Goal: Task Accomplishment & Management: Use online tool/utility

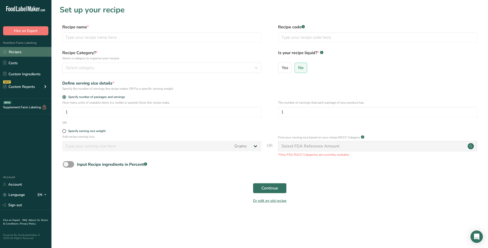
click at [24, 53] on link "Recipes" at bounding box center [25, 52] width 51 height 10
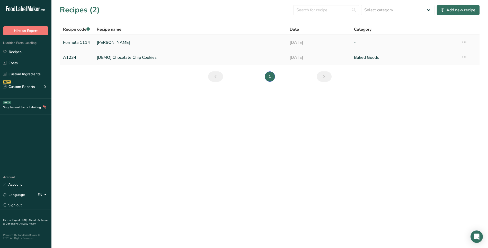
click at [467, 42] on icon at bounding box center [465, 41] width 6 height 9
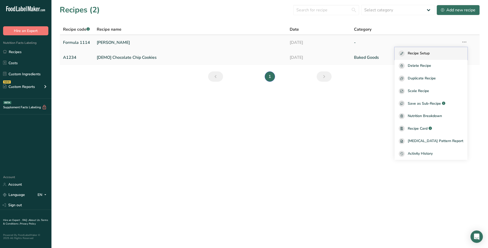
click at [441, 56] on div "Recipe Setup" at bounding box center [431, 53] width 65 height 6
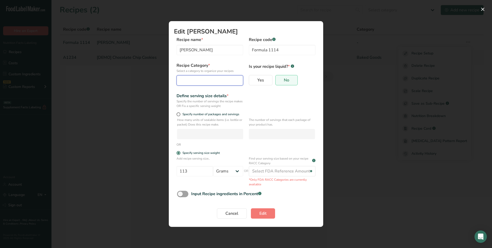
click at [211, 82] on div "Edit Recipe Modal" at bounding box center [208, 80] width 57 height 6
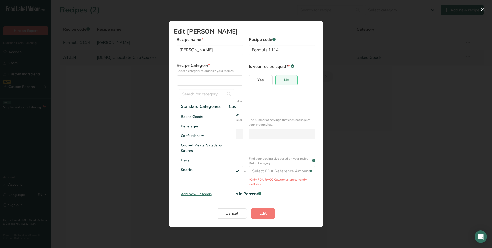
scroll to position [0, 36]
click at [214, 96] on input "Edit Recipe Modal" at bounding box center [206, 94] width 55 height 10
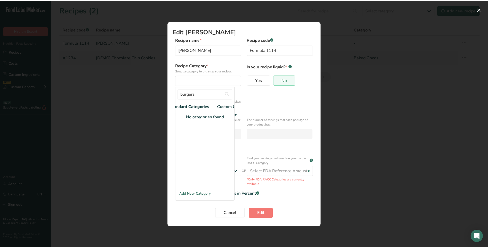
scroll to position [0, 0]
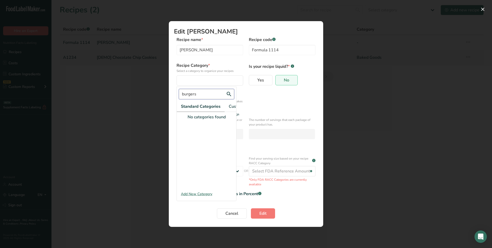
click at [185, 93] on input "burgers" at bounding box center [206, 94] width 55 height 10
type input "Burgers"
click at [192, 196] on div "Add New Category" at bounding box center [206, 193] width 59 height 5
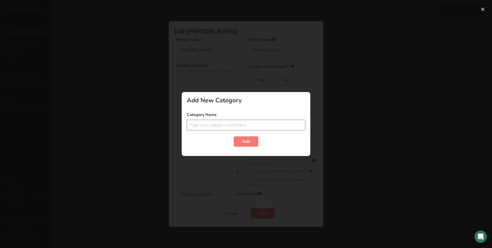
click at [240, 123] on input "Edit Recipe Modal" at bounding box center [246, 125] width 118 height 10
type input "Burgers"
click at [246, 141] on span "Add" at bounding box center [246, 141] width 8 height 6
click at [265, 177] on div "Edit Recipe Modal" at bounding box center [246, 124] width 492 height 248
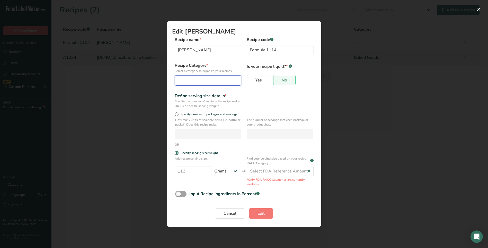
click at [194, 78] on div "Edit Recipe Modal" at bounding box center [206, 80] width 57 height 6
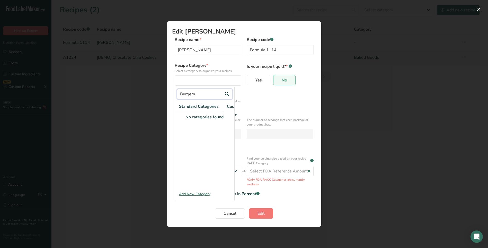
click at [229, 92] on input "Burgers" at bounding box center [204, 94] width 55 height 10
click at [227, 94] on input "Burgers" at bounding box center [204, 94] width 55 height 10
click at [249, 208] on button "Edit" at bounding box center [261, 213] width 24 height 10
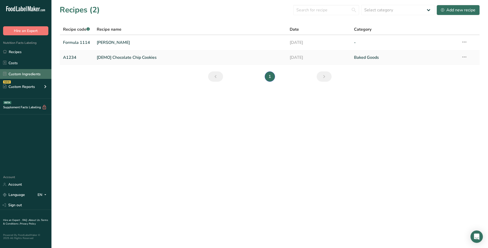
click at [44, 73] on link "Custom Ingredients" at bounding box center [25, 74] width 51 height 10
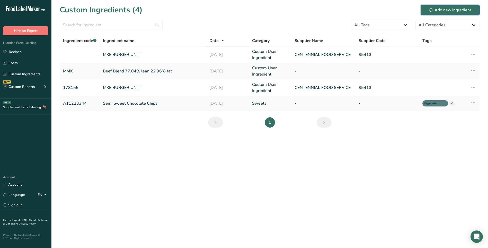
click at [437, 12] on div "Add new ingredient" at bounding box center [450, 10] width 42 height 6
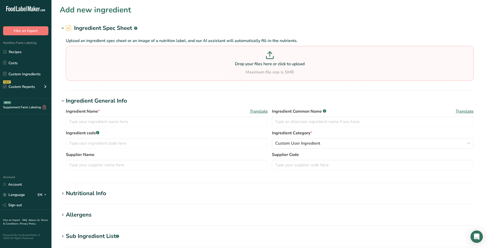
click at [277, 66] on p "Drop your files here or click to upload" at bounding box center [269, 64] width 405 height 6
click at [277, 66] on input "Drop your files here or click to upload Maximum file size is 5MB" at bounding box center [270, 63] width 408 height 35
type input "C:\fakepath\ingred USDA 23572 beef, ground, raw, 20% fat.pdf"
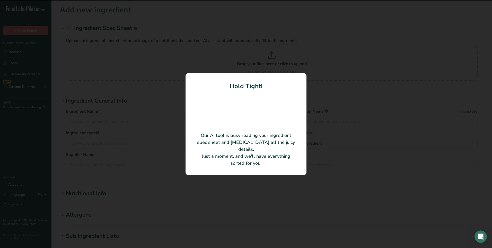
type input "beef, ground, raw, 20% fat"
type input "58121"
type input "USDA"
type input "USDA SR-Legacy"
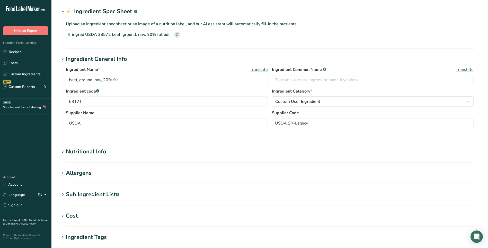
scroll to position [26, 0]
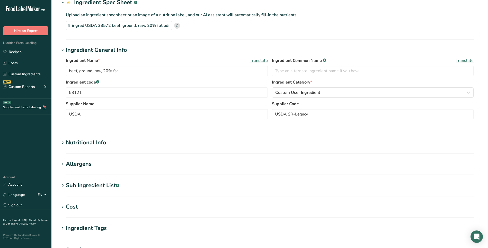
click at [101, 143] on div "Nutritional Info" at bounding box center [86, 142] width 40 height 8
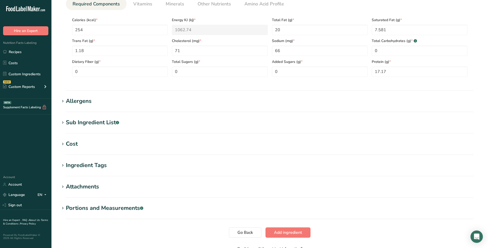
scroll to position [241, 0]
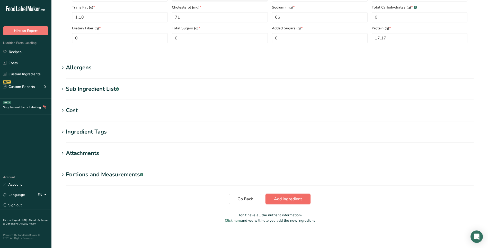
click at [292, 201] on span "Add ingredient" at bounding box center [288, 199] width 28 height 6
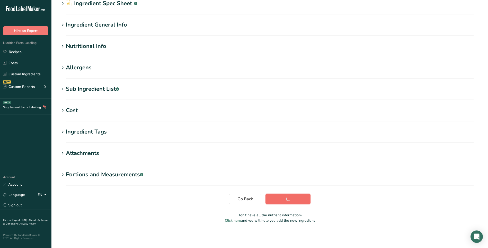
scroll to position [25, 0]
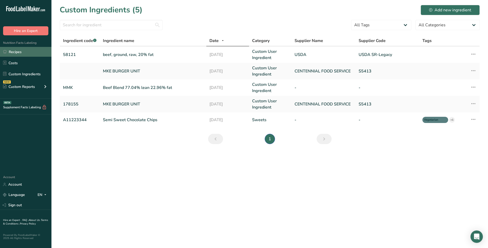
click at [17, 51] on link "Recipes" at bounding box center [25, 52] width 51 height 10
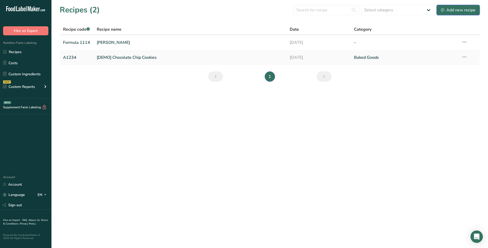
click at [461, 7] on div "Add new recipe" at bounding box center [458, 10] width 34 height 6
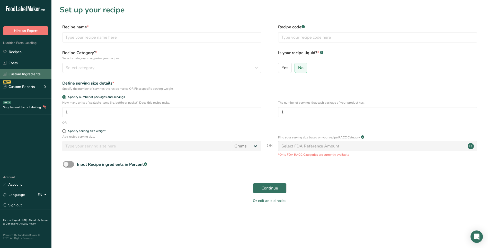
click at [22, 76] on link "Custom Ingredients" at bounding box center [25, 74] width 51 height 10
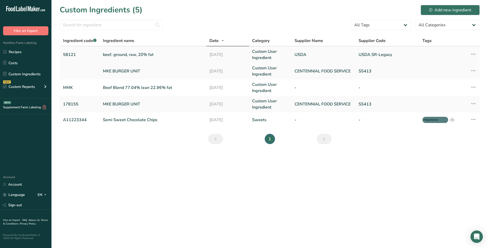
click at [471, 53] on icon at bounding box center [474, 53] width 6 height 9
click at [465, 66] on div "Edit Ingredient" at bounding box center [451, 66] width 43 height 6
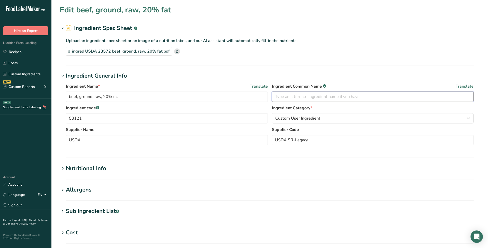
click at [297, 96] on input "text" at bounding box center [373, 96] width 202 height 10
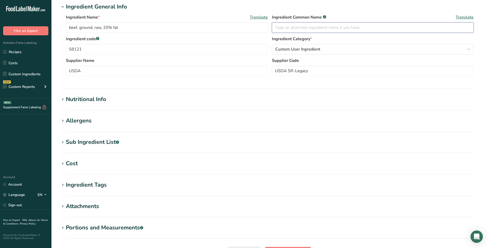
scroll to position [122, 0]
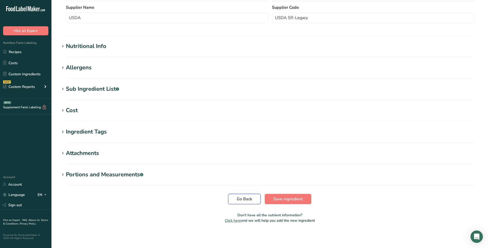
click at [237, 200] on span "Go Back" at bounding box center [244, 199] width 15 height 6
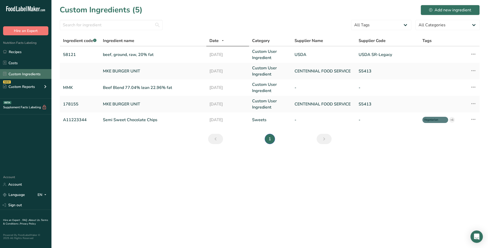
click at [23, 76] on link "Custom Ingredients" at bounding box center [25, 74] width 51 height 10
click at [23, 55] on link "Recipes" at bounding box center [25, 52] width 51 height 10
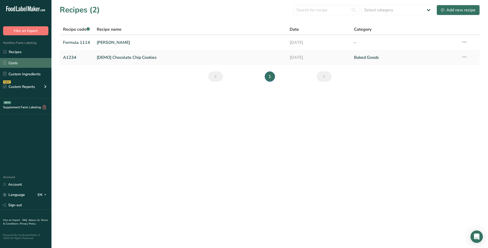
click at [24, 63] on link "Costs" at bounding box center [25, 63] width 51 height 10
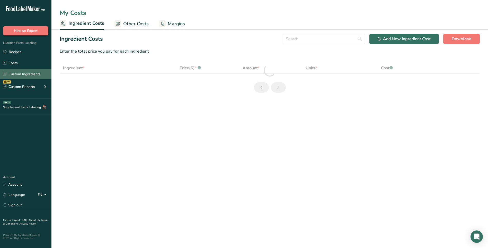
click at [25, 72] on link "Custom Ingredients" at bounding box center [25, 74] width 51 height 10
select select "1"
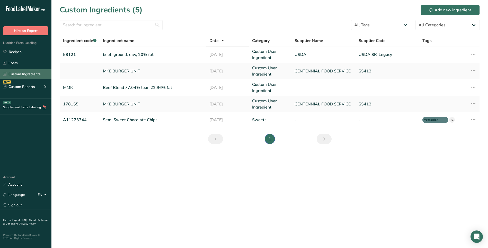
click at [34, 73] on link "Custom Ingredients" at bounding box center [25, 74] width 51 height 10
click at [454, 11] on div "Add new ingredient" at bounding box center [450, 10] width 42 height 6
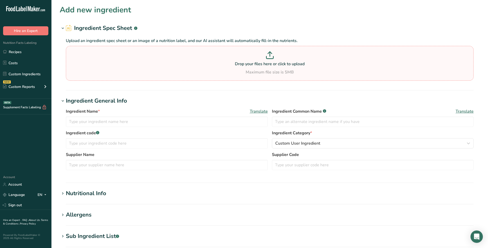
click at [258, 61] on p "Drop your files here or click to upload" at bounding box center [269, 64] width 405 height 6
click at [258, 61] on input "Drop your files here or click to upload Maximum file size is 5MB" at bounding box center [270, 63] width 408 height 35
type input "C:\fakepath\ingred USDA 23577 beef, ground, raw, 25% fat.pdf"
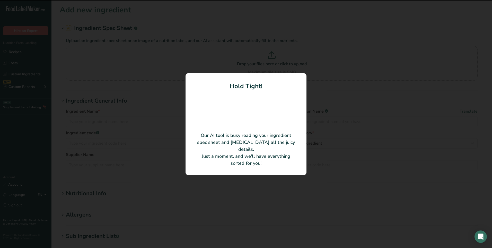
type input "beef, ground, raw, 25% fat"
type input "23577"
type input "USDA"
type input "58126"
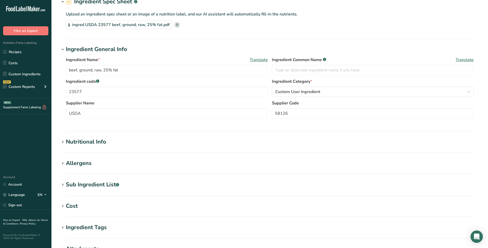
scroll to position [122, 0]
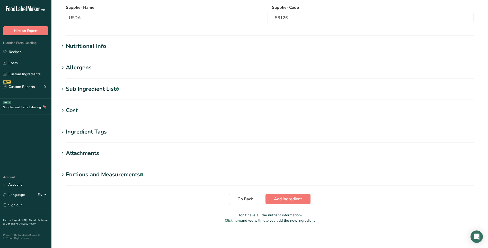
click at [95, 45] on div "Nutritional Info" at bounding box center [86, 46] width 40 height 8
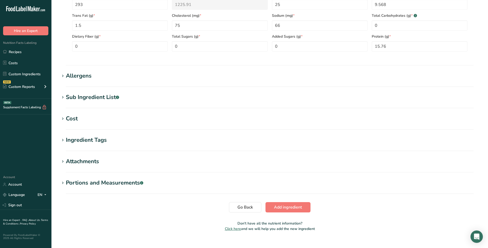
scroll to position [241, 0]
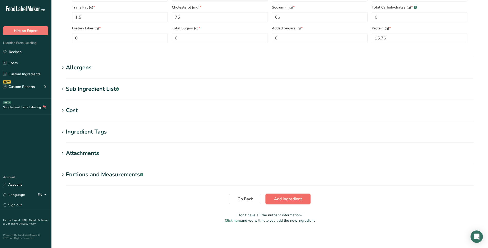
click at [283, 201] on span "Add ingredient" at bounding box center [288, 199] width 28 height 6
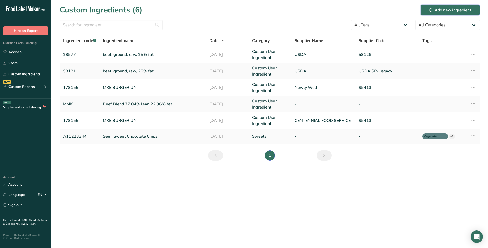
click at [439, 10] on div "Add new ingredient" at bounding box center [450, 10] width 42 height 6
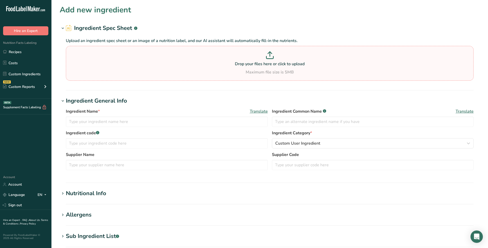
click at [246, 65] on p "Drop your files here or click to upload" at bounding box center [269, 64] width 405 height 6
click at [246, 65] on input "Drop your files here or click to upload Maximum file size is 5MB" at bounding box center [270, 63] width 408 height 35
type input "C:\fakepath\ingred Beef Blend 77.04% lean 22.96% fat [DATE].pdf"
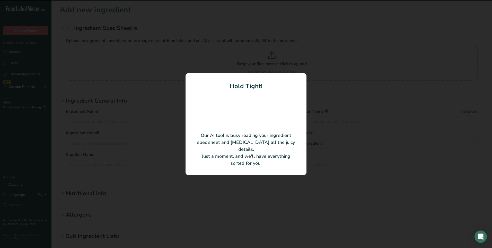
type input "Beef Blend 77.04% lean 22.96% fat"
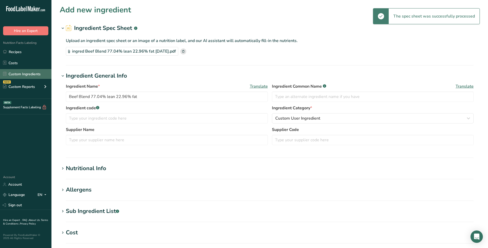
click at [22, 75] on link "Custom Ingredients" at bounding box center [25, 74] width 51 height 10
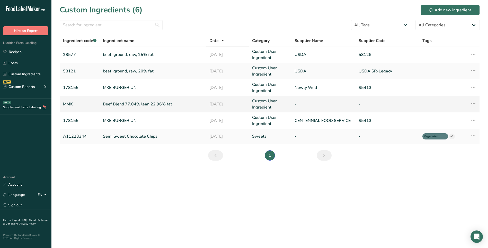
click at [473, 103] on icon at bounding box center [474, 103] width 6 height 9
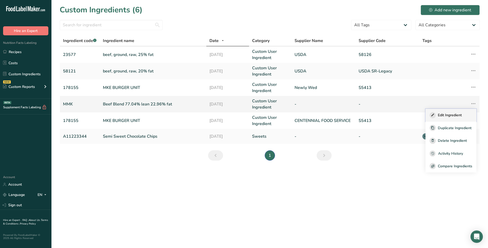
click at [461, 115] on span "Edit Ingredient" at bounding box center [450, 114] width 24 height 5
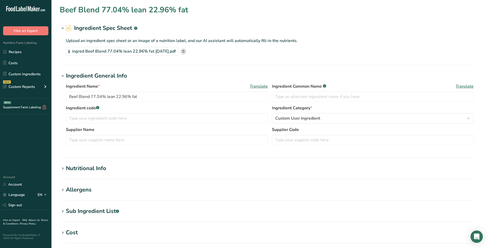
type input "Beef Blend"
type input "MMK"
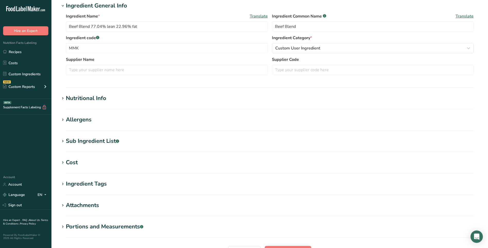
scroll to position [77, 0]
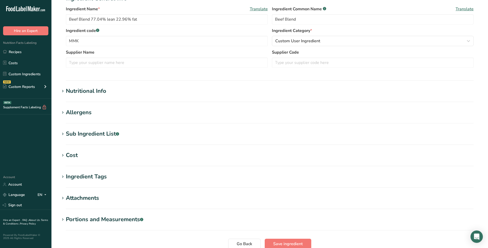
click at [92, 93] on div "Nutritional Info" at bounding box center [86, 91] width 40 height 8
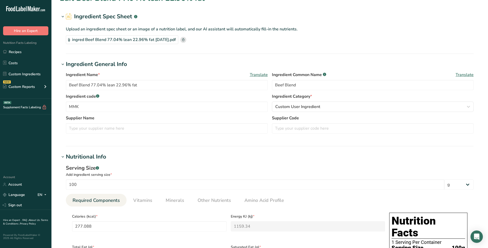
scroll to position [0, 0]
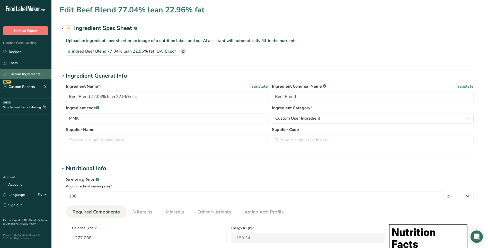
click at [29, 75] on link "Custom Ingredients" at bounding box center [25, 74] width 51 height 10
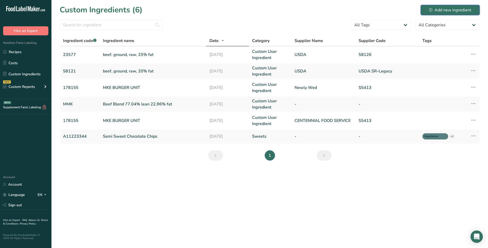
click at [449, 9] on div "Add new ingredient" at bounding box center [450, 10] width 42 height 6
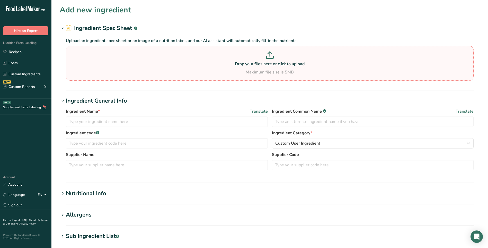
click at [273, 66] on p "Drop your files here or click to upload" at bounding box center [269, 64] width 405 height 6
click at [273, 66] on input "Drop your files here or click to upload Maximum file size is 5MB" at bounding box center [270, 63] width 408 height 35
type input "C:\fakepath\ingred Beef Blend 77.04% lean 22.96% fat [DATE].pdf"
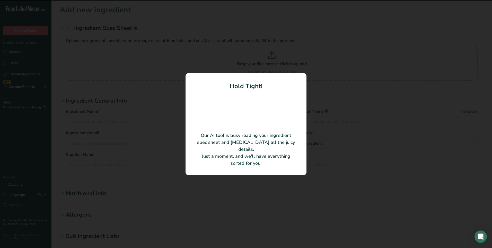
type input "Beef Blend 77.04% lean 22.96% fat"
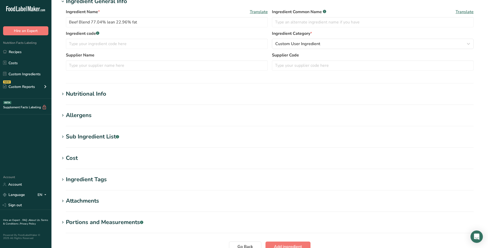
scroll to position [77, 0]
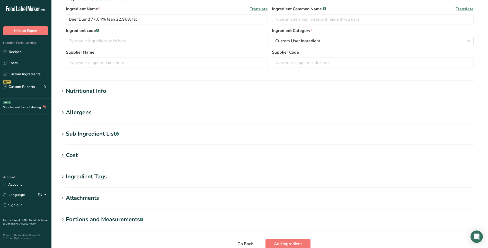
click at [100, 90] on div "Nutritional Info" at bounding box center [86, 91] width 40 height 8
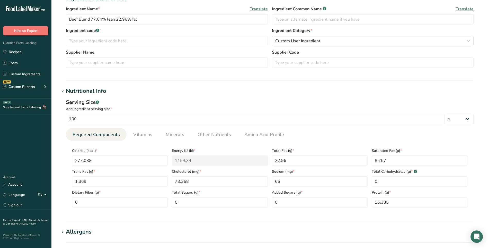
click at [100, 90] on div "Nutritional Info" at bounding box center [86, 91] width 40 height 8
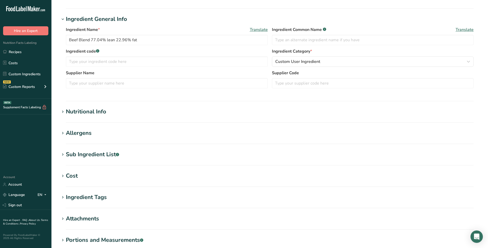
scroll to position [0, 0]
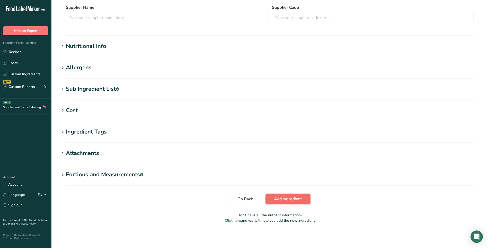
click at [295, 201] on span "Add ingredient" at bounding box center [288, 199] width 28 height 6
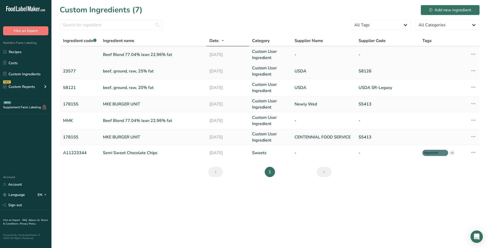
click at [474, 54] on icon at bounding box center [474, 53] width 6 height 9
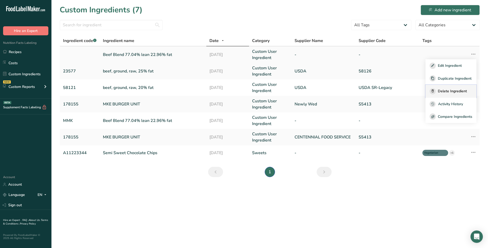
click at [453, 93] on span "Delete Ingredient" at bounding box center [452, 90] width 29 height 5
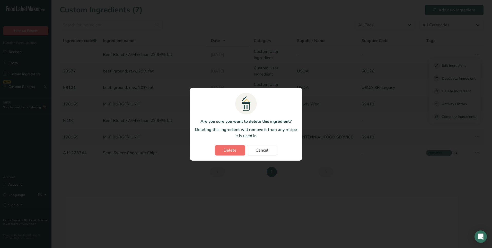
click at [230, 148] on span "Delete" at bounding box center [230, 150] width 13 height 6
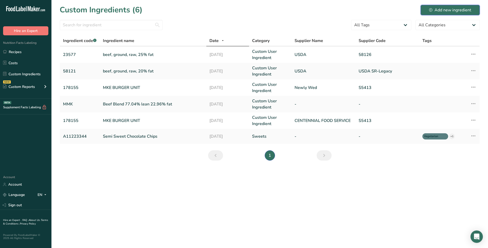
click at [441, 9] on div "Add new ingredient" at bounding box center [450, 10] width 42 height 6
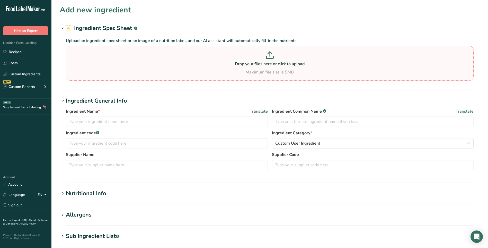
click at [262, 64] on p "Drop your files here or click to upload" at bounding box center [269, 64] width 405 height 6
click at [262, 64] on input "Drop your files here or click to upload Maximum file size is 5MB" at bounding box center [270, 63] width 408 height 35
type input "C:\fakepath\ingred Beef Blend [PERSON_NAME] (estim) 85% lean 15% fat [DATE].pdf"
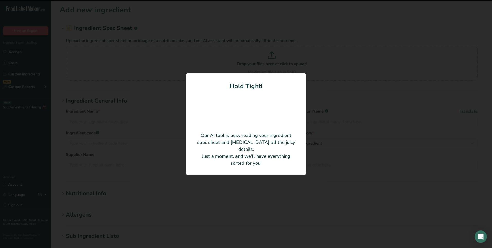
type input "Beef Blend [PERSON_NAME] 85% lean 15% fat"
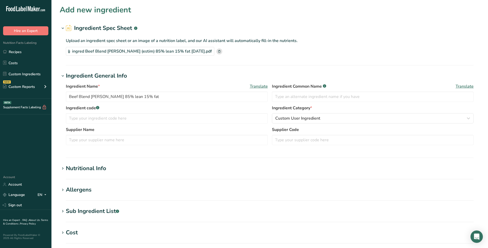
click at [88, 172] on div "Nutritional Info" at bounding box center [86, 168] width 40 height 8
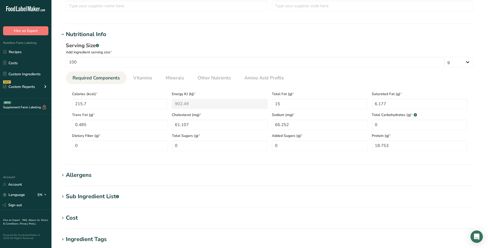
scroll to position [129, 0]
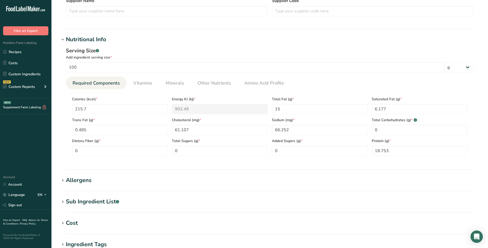
click at [87, 178] on div "Allergens" at bounding box center [79, 180] width 26 height 8
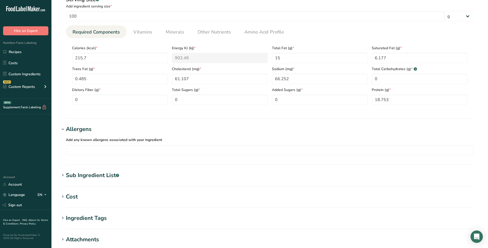
scroll to position [206, 0]
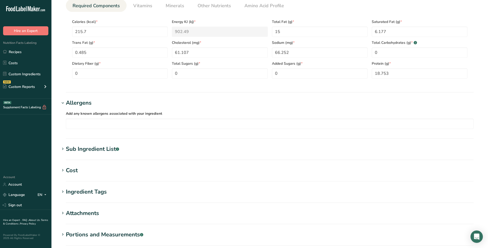
click at [86, 104] on div "Allergens" at bounding box center [79, 103] width 26 height 8
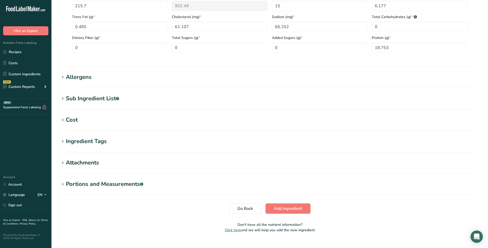
scroll to position [241, 0]
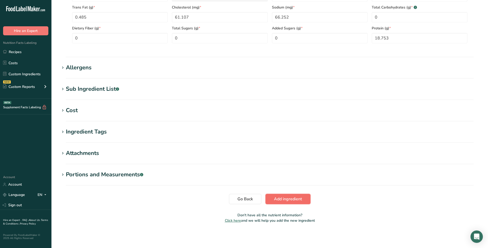
click at [295, 200] on span "Add ingredient" at bounding box center [288, 199] width 28 height 6
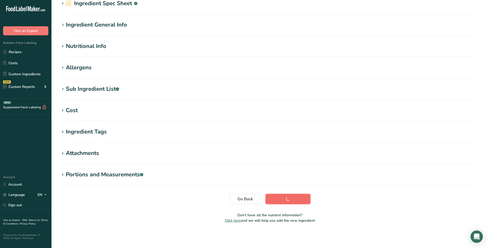
scroll to position [25, 0]
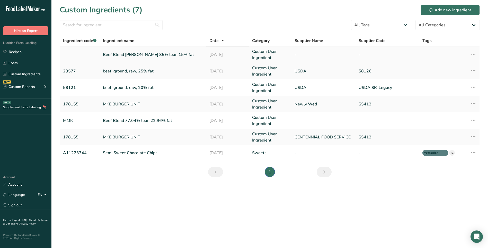
click at [474, 54] on icon at bounding box center [474, 53] width 6 height 9
click at [448, 66] on span "Edit Ingredient" at bounding box center [450, 65] width 24 height 5
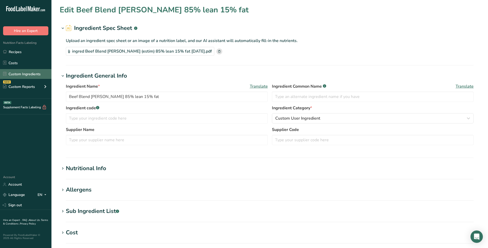
click at [20, 70] on link "Custom Ingredients" at bounding box center [25, 74] width 51 height 10
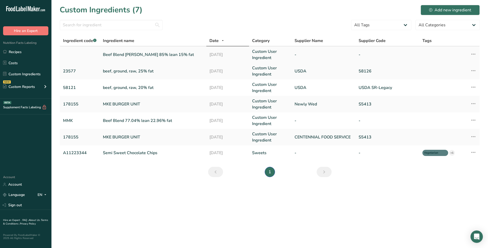
click at [476, 53] on icon at bounding box center [474, 53] width 6 height 9
click at [455, 66] on span "Edit Ingredient" at bounding box center [450, 65] width 24 height 5
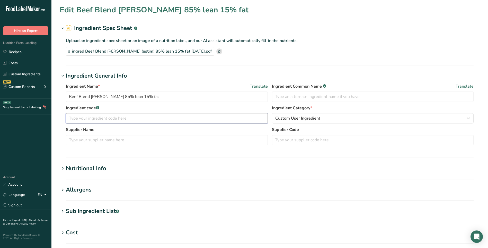
click at [100, 117] on input "text" at bounding box center [167, 118] width 202 height 10
click at [112, 117] on input "51399 Lean G" at bounding box center [167, 118] width 202 height 10
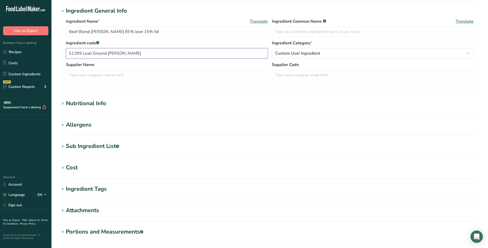
scroll to position [122, 0]
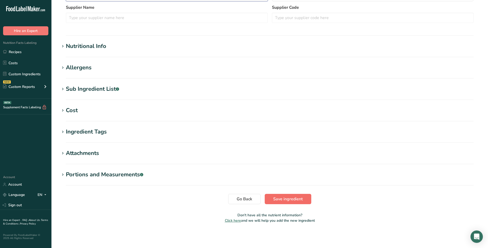
type input "51399 Lean Ground [PERSON_NAME]"
click at [298, 199] on span "Save ingredient" at bounding box center [288, 199] width 30 height 6
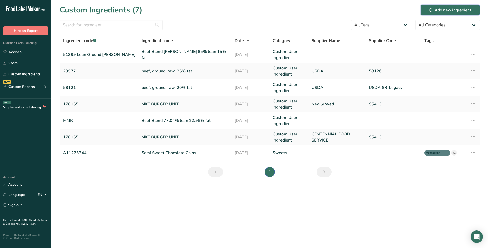
click at [449, 9] on div "Add new ingredient" at bounding box center [450, 10] width 42 height 6
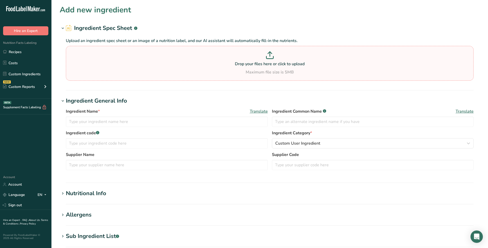
click at [250, 65] on p "Drop your files here or click to upload" at bounding box center [269, 64] width 405 height 6
click at [250, 65] on input "Drop your files here or click to upload Maximum file size is 5MB" at bounding box center [270, 63] width 408 height 35
type input "C:\fakepath\ingred HC 5945 beef roast, [PERSON_NAME] blade, raw, 3 mm trim.pdf"
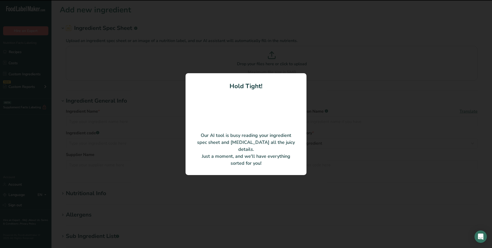
type input "beef roast, [PERSON_NAME] blade, raw, 3 mm trim"
type input "305945"
type input "Health Canada (Canadian Nutrient File)"
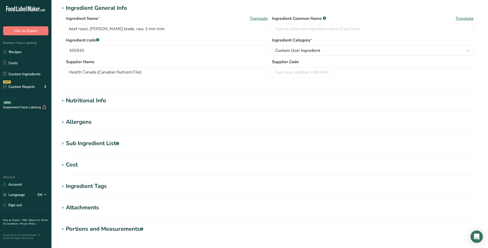
scroll to position [122, 0]
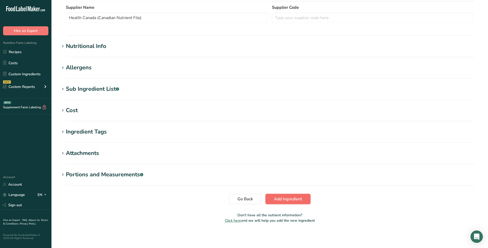
click at [284, 195] on button "Add ingredient" at bounding box center [288, 199] width 45 height 10
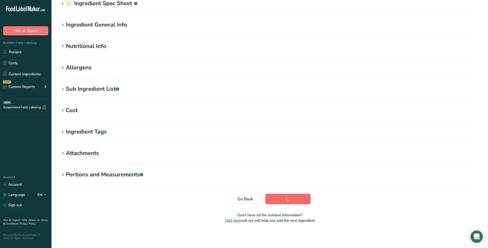
scroll to position [25, 0]
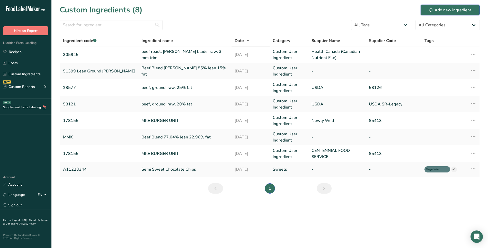
click at [456, 10] on div "Add new ingredient" at bounding box center [450, 10] width 42 height 6
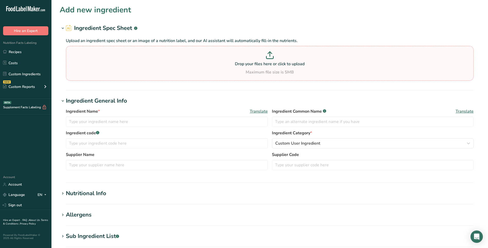
click at [241, 74] on div "Maximum file size is 5MB" at bounding box center [269, 72] width 405 height 6
click at [241, 74] on input "Drop your files here or click to upload Maximum file size is 5MB" at bounding box center [270, 63] width 408 height 35
type input "C:\fakepath\ingred HC 6018 fat, beef, raw.pdf"
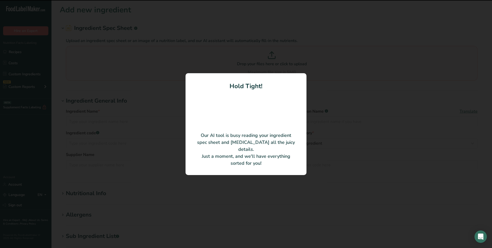
type input "fat, beef, raw"
type input "306018"
type input "Health Canada (Canadian Nutrient File)"
type input "6018"
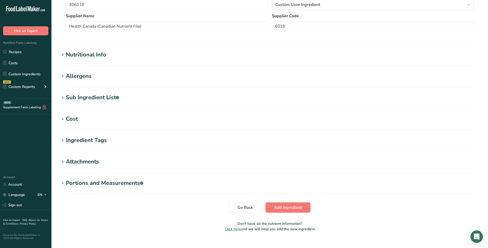
scroll to position [122, 0]
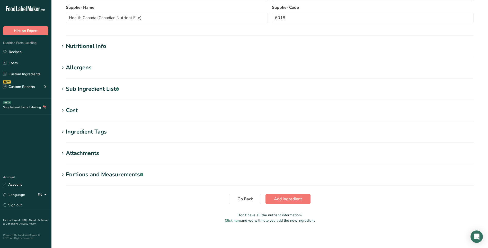
click at [86, 49] on div "Nutritional Info" at bounding box center [86, 46] width 40 height 8
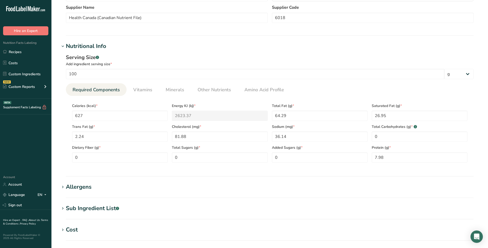
click at [86, 49] on div "Nutritional Info" at bounding box center [86, 46] width 40 height 8
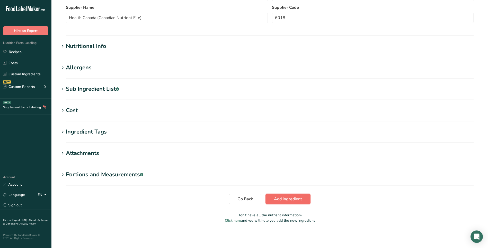
click at [280, 200] on span "Add ingredient" at bounding box center [288, 199] width 28 height 6
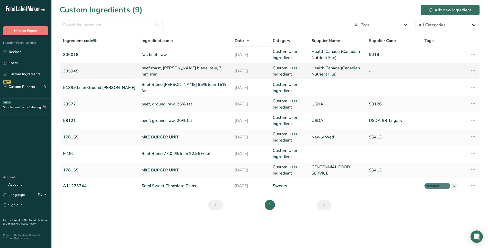
click at [472, 71] on icon at bounding box center [474, 70] width 6 height 9
click at [463, 82] on div "Edit Ingredient" at bounding box center [451, 82] width 43 height 6
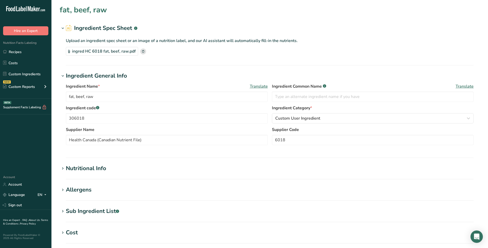
type input "beef roast, [PERSON_NAME] blade, raw, 3 mm trim"
type input "305945"
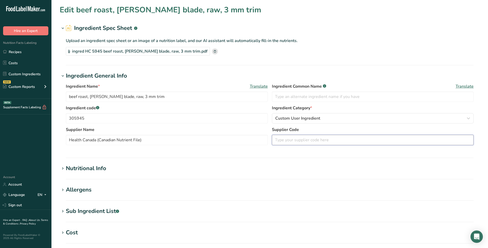
click at [291, 143] on input "text" at bounding box center [373, 140] width 202 height 10
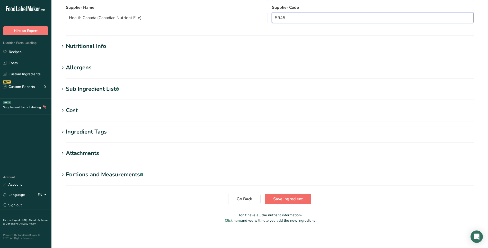
type input "5945"
click at [298, 199] on span "Save ingredient" at bounding box center [288, 199] width 30 height 6
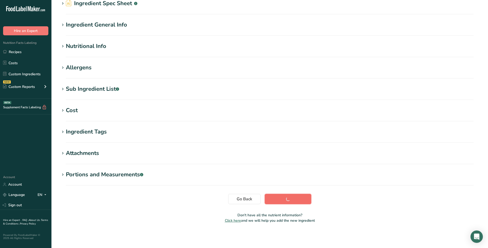
scroll to position [25, 0]
